Goal: Information Seeking & Learning: Learn about a topic

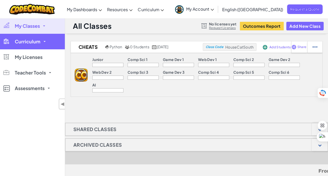
click at [19, 42] on span "Curriculum" at bounding box center [28, 41] width 26 height 5
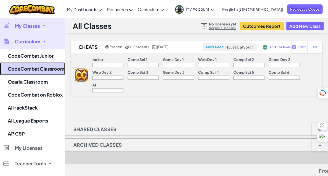
click at [24, 69] on link "CodeCombat Classroom" at bounding box center [32, 68] width 65 height 13
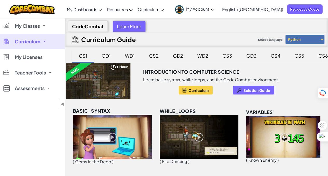
click at [122, 57] on div "WD1" at bounding box center [130, 55] width 20 height 12
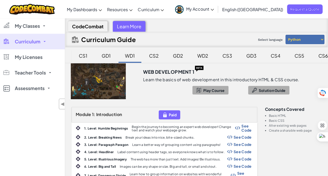
click at [150, 57] on div "CS2" at bounding box center [154, 55] width 20 height 12
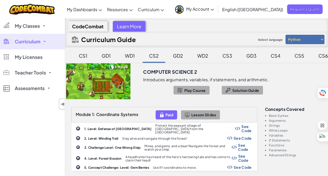
click at [178, 57] on div "GD2" at bounding box center [178, 55] width 20 height 12
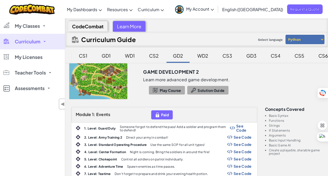
click at [207, 52] on div "WD2" at bounding box center [202, 55] width 21 height 12
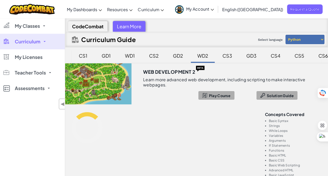
click at [179, 59] on div "GD2" at bounding box center [178, 55] width 20 height 12
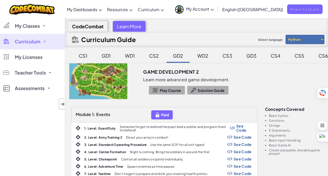
click at [158, 58] on div "CS2" at bounding box center [154, 55] width 20 height 12
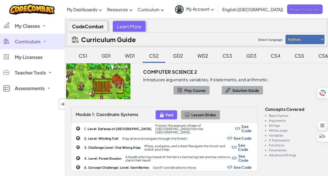
click at [121, 56] on div "WD1" at bounding box center [130, 55] width 20 height 12
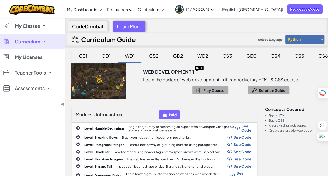
click at [148, 57] on div "CS2" at bounding box center [154, 55] width 20 height 12
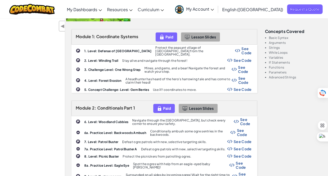
scroll to position [78, 0]
click at [241, 49] on span "See Code" at bounding box center [246, 50] width 10 height 8
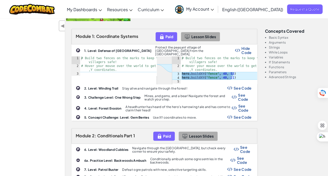
click at [241, 48] on span "Hide Code" at bounding box center [246, 50] width 10 height 8
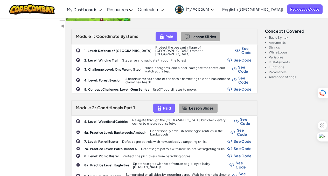
scroll to position [0, 0]
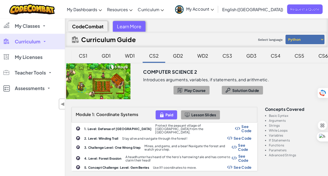
click at [295, 39] on select "Python JavaScript" at bounding box center [304, 39] width 39 height 9
click at [285, 35] on select "Python JavaScript" at bounding box center [304, 39] width 39 height 9
click at [297, 39] on select "Python JavaScript" at bounding box center [304, 39] width 39 height 9
click at [285, 35] on select "Python JavaScript" at bounding box center [304, 39] width 39 height 9
click at [304, 38] on select "Python JavaScript" at bounding box center [304, 39] width 39 height 9
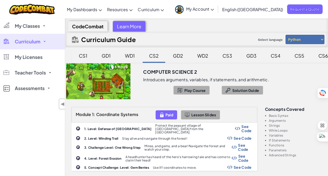
select select "javascript"
click at [285, 35] on select "Python JavaScript" at bounding box center [304, 39] width 39 height 9
click at [241, 126] on span "See Code" at bounding box center [246, 128] width 10 height 8
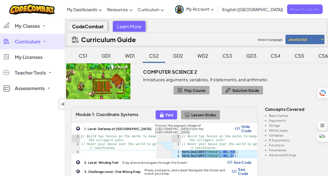
scroll to position [68, 0]
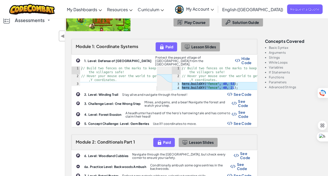
drag, startPoint x: 240, startPoint y: 85, endPoint x: 183, endPoint y: 78, distance: 57.4
click at [183, 78] on div "ההההההההההההההההההההההההההההההההההההההההההההההההההההההההההההההההההההההההההההההה…" at bounding box center [163, 78] width 185 height 24
drag, startPoint x: 235, startPoint y: 83, endPoint x: 180, endPoint y: 80, distance: 55.0
click at [180, 80] on div "hero.buildXY("fence", 40, 21); 1 2 3 4 // Build two fences on the marks to keep…" at bounding box center [214, 77] width 85 height 23
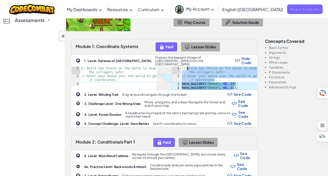
drag, startPoint x: 215, startPoint y: 75, endPoint x: 185, endPoint y: 62, distance: 32.8
click at [185, 66] on div "// Build two fences on the marks to keep the villagers safe! // Hover your mous…" at bounding box center [219, 83] width 76 height 35
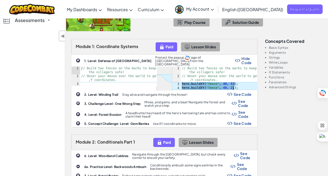
click at [239, 81] on div "// Build two fences on the marks to keep the villagers safe! // Hover your mous…" at bounding box center [219, 83] width 76 height 35
click at [212, 82] on div "// Build two fences on the marks to keep the villagers safe! // Hover your mous…" at bounding box center [219, 83] width 76 height 35
type textarea "// Hover your mouse over the world to get X,Y coordinates."
click at [203, 72] on div "// Build two fences on the marks to keep the villagers safe! // Hover your mous…" at bounding box center [219, 83] width 76 height 35
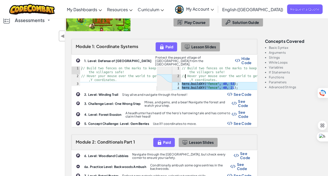
click at [185, 72] on div "// Build two fences on the marks to keep the villagers safe! // Hover your mous…" at bounding box center [219, 83] width 76 height 35
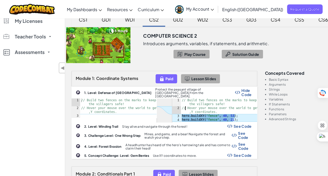
scroll to position [36, 0]
